Goal: Transaction & Acquisition: Purchase product/service

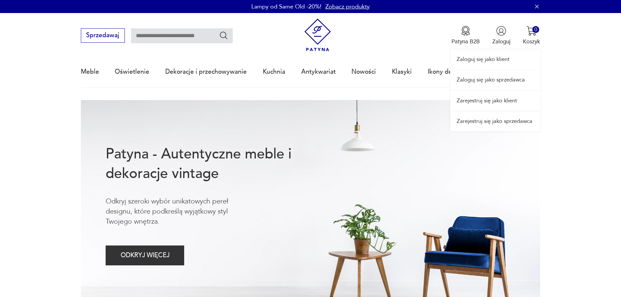
click at [503, 42] on div "Zaloguj się jako klient Zaloguj się jako sprzedawca Zarejestruj się jako klient…" at bounding box center [495, 72] width 90 height 118
click at [502, 77] on link "Zaloguj się jako sprzedawca" at bounding box center [495, 80] width 90 height 20
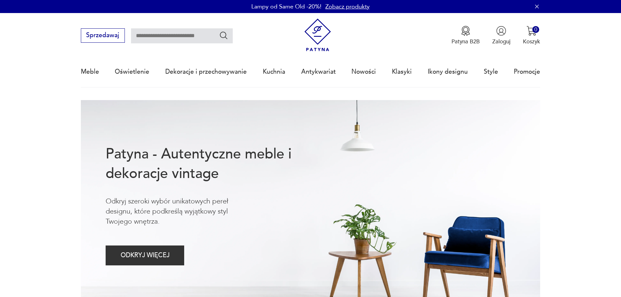
click at [158, 35] on input "text" at bounding box center [182, 35] width 102 height 15
type input "**********"
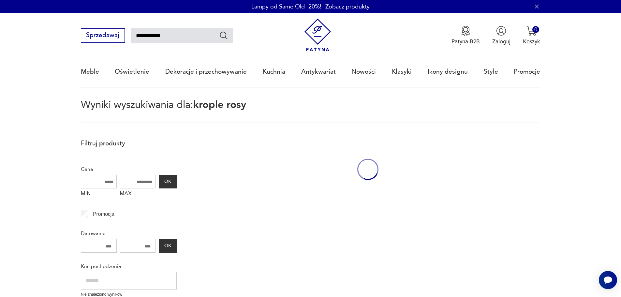
scroll to position [37, 0]
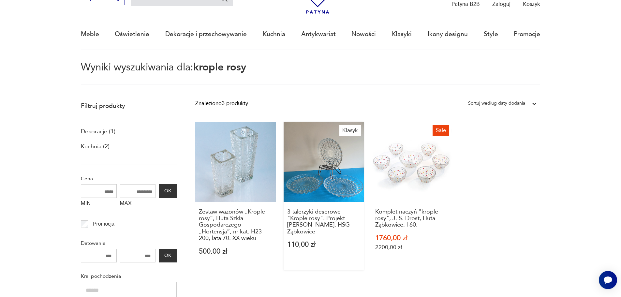
click at [330, 160] on link "Klasyk 3 talerzyki deserowe "Krople rosy". Projekt [PERSON_NAME], HSG Ząbkowice…" at bounding box center [324, 196] width 81 height 148
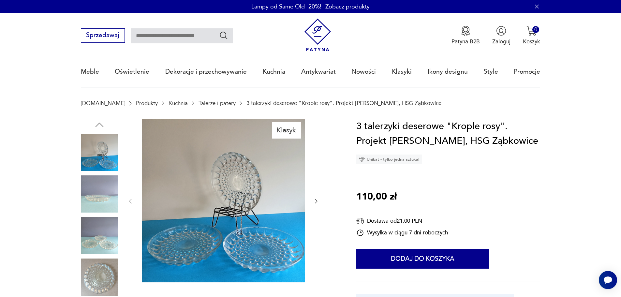
click at [242, 181] on img at bounding box center [223, 200] width 163 height 163
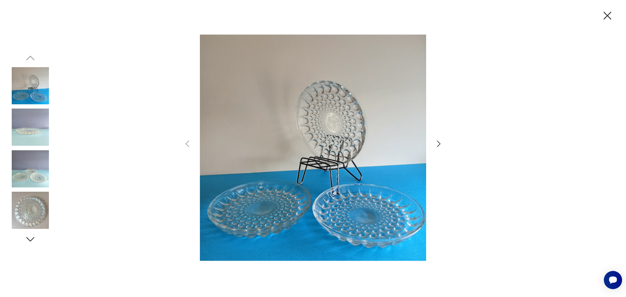
click at [438, 145] on icon "button" at bounding box center [439, 143] width 4 height 7
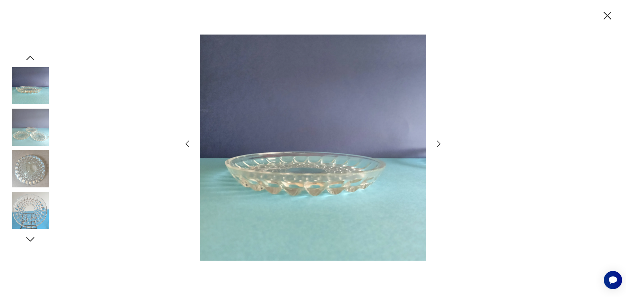
click at [438, 145] on icon "button" at bounding box center [439, 143] width 4 height 7
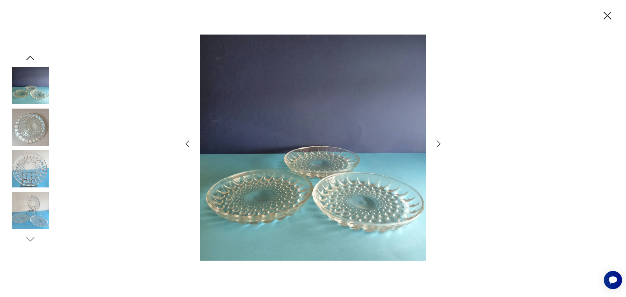
click at [438, 145] on icon "button" at bounding box center [439, 143] width 4 height 7
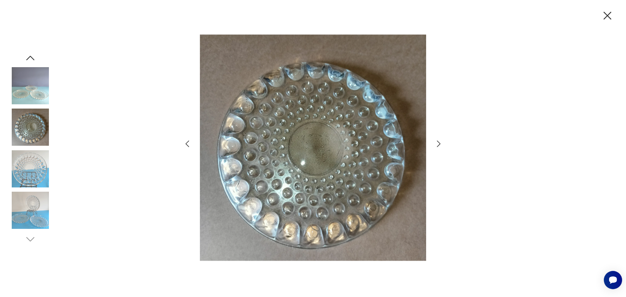
click at [438, 145] on icon "button" at bounding box center [439, 143] width 4 height 7
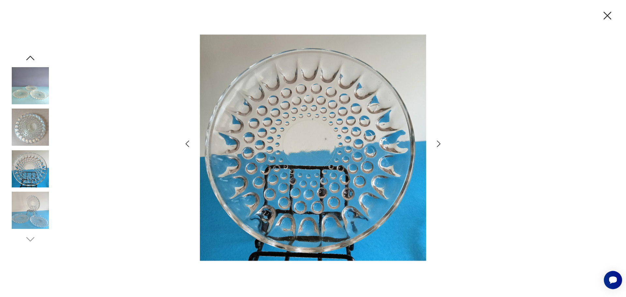
click at [438, 145] on icon "button" at bounding box center [439, 143] width 4 height 7
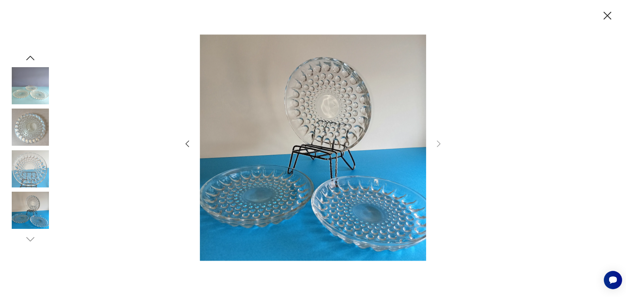
click at [608, 17] on icon "button" at bounding box center [607, 16] width 14 height 14
